Goal: Task Accomplishment & Management: Check status

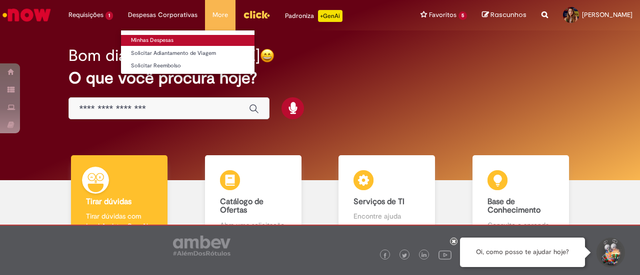
click at [160, 39] on link "Minhas Despesas" at bounding box center [187, 40] width 133 height 11
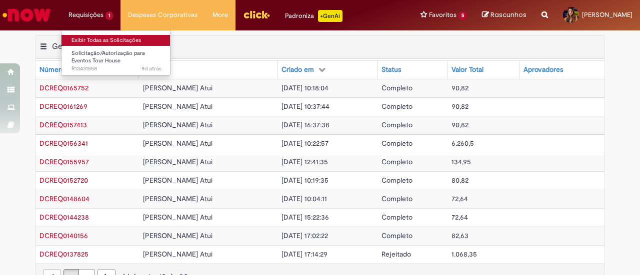
click at [92, 35] on link "Exibir Todas as Solicitações" at bounding box center [116, 40] width 110 height 11
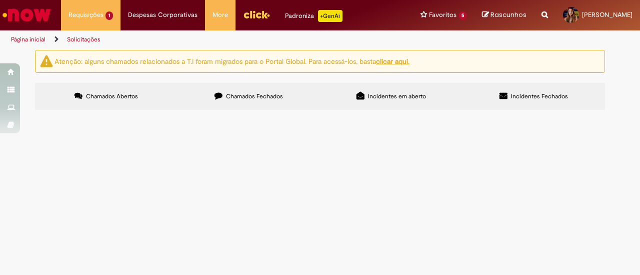
click at [0, 0] on span "Em Validação" at bounding box center [0, 0] width 0 height 0
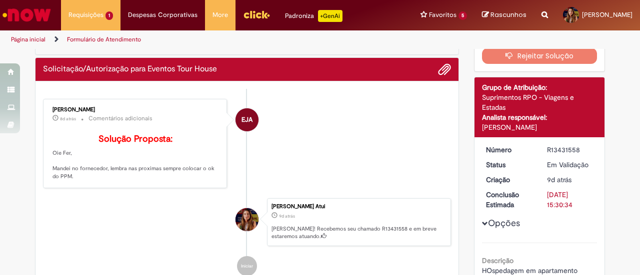
scroll to position [100, 0]
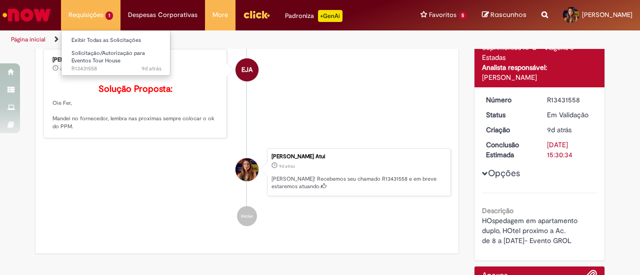
click at [91, 12] on li "Requisições 1 Exibir Todas as Solicitações Solicitação/Autorização para Eventos…" at bounding box center [90, 15] width 59 height 30
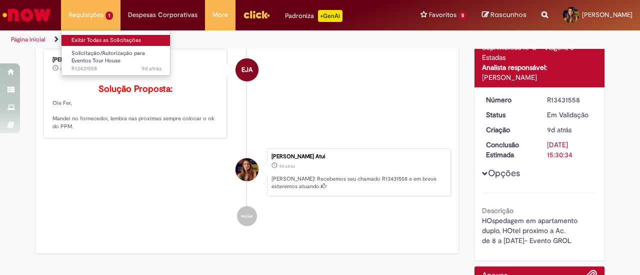
click at [112, 36] on link "Exibir Todas as Solicitações" at bounding box center [116, 40] width 110 height 11
click at [113, 42] on link "Exibir Todas as Solicitações" at bounding box center [116, 40] width 110 height 11
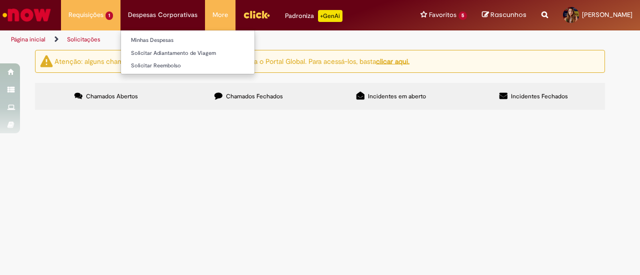
click at [120, 10] on li "Despesas Corporativas Minhas Despesas Solicitar Adiantamento de Viagem Solicita…" at bounding box center [90, 15] width 59 height 30
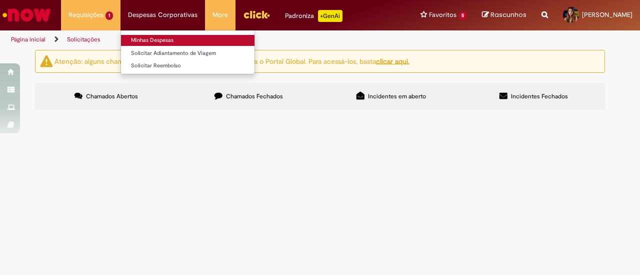
click at [168, 40] on link "Minhas Despesas" at bounding box center [187, 40] width 133 height 11
